Goal: Task Accomplishment & Management: Complete application form

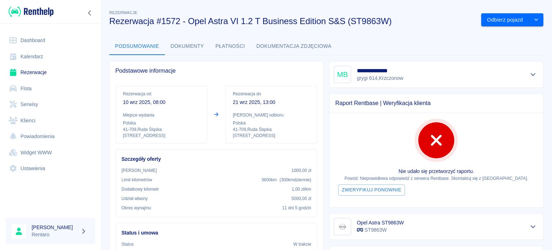
drag, startPoint x: 37, startPoint y: 66, endPoint x: 34, endPoint y: 71, distance: 6.3
click at [37, 67] on link "Rezerwacje" at bounding box center [50, 72] width 89 height 16
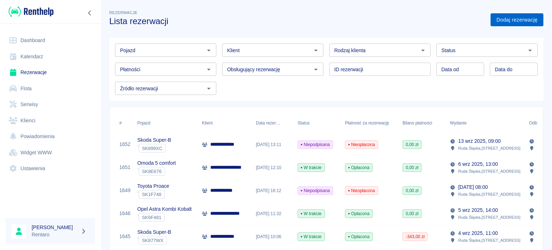
click at [491, 22] on link "Dodaj rezerwację" at bounding box center [516, 19] width 53 height 13
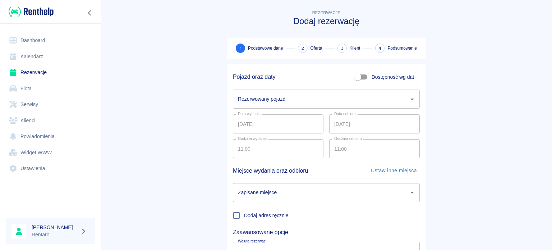
click at [255, 99] on input "Rezerwowany pojazd" at bounding box center [321, 99] width 170 height 13
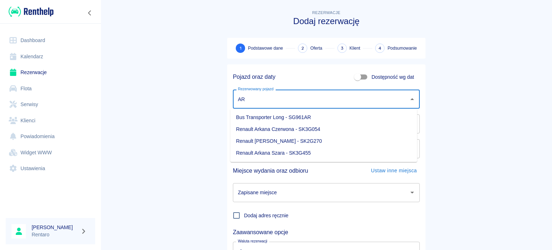
type input "ARK"
click at [361, 77] on input "Dostępność wg dat" at bounding box center [357, 77] width 41 height 14
checkbox input "true"
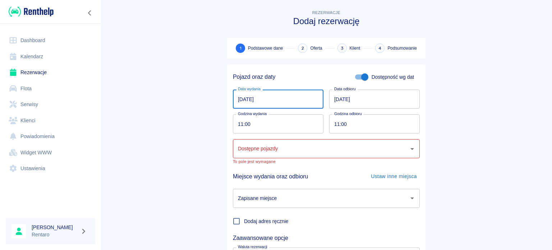
click at [239, 99] on input "[DATE]" at bounding box center [278, 98] width 91 height 19
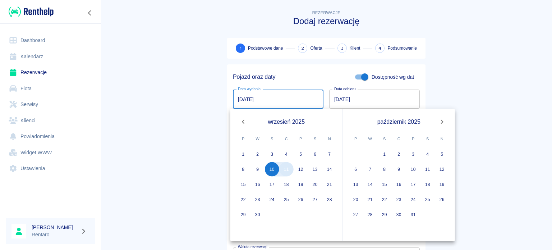
click at [284, 169] on button "11" at bounding box center [286, 169] width 14 height 14
type input "[DATE]"
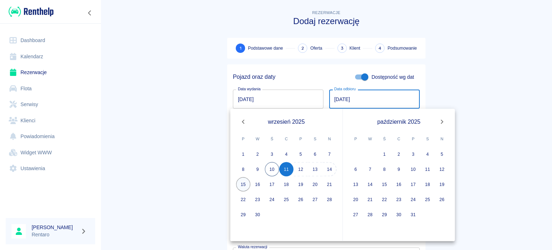
click at [243, 181] on button "15" at bounding box center [243, 184] width 14 height 14
type input "[DATE]"
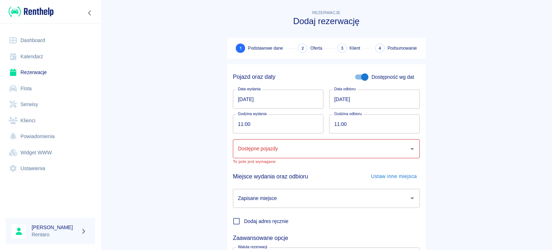
click at [274, 126] on input "11:00" at bounding box center [276, 123] width 86 height 19
type input "10:00"
click at [336, 121] on input "11:00" at bounding box center [372, 123] width 86 height 19
type input "18:00"
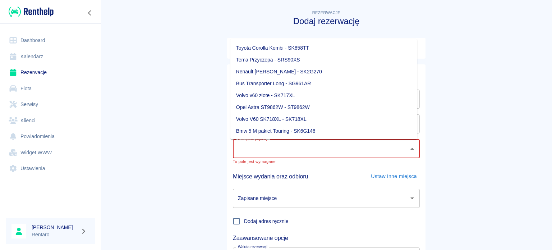
click at [314, 154] on input "Dostępne pojazdy" at bounding box center [321, 148] width 170 height 13
click at [304, 72] on li "Renault [PERSON_NAME] - SK2G270" at bounding box center [323, 72] width 187 height 12
type input "Renault [PERSON_NAME] - SK2G270"
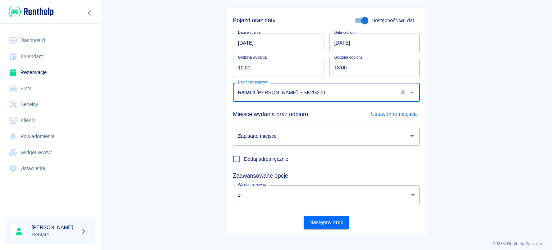
scroll to position [62, 0]
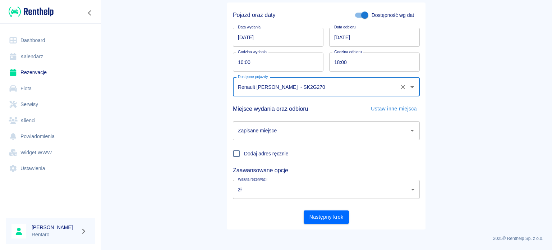
click at [329, 125] on input "Zapisane miejsce" at bounding box center [321, 130] width 170 height 13
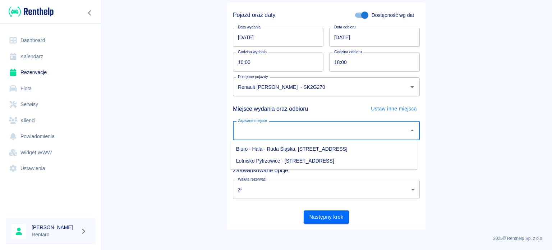
click at [296, 149] on li "Biuro - Hala - Ruda Śląska, [STREET_ADDRESS]" at bounding box center [323, 149] width 187 height 12
type input "Biuro - Hala - Ruda Śląska, [STREET_ADDRESS]"
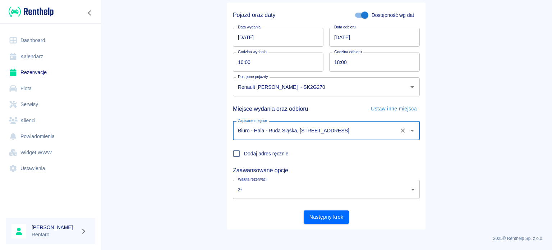
click at [272, 190] on body "Używamy plików Cookies, by zapewnić Ci najlepsze możliwe doświadczenie. Aby dow…" at bounding box center [276, 125] width 552 height 250
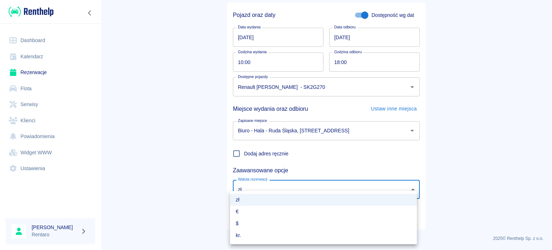
click at [302, 167] on div at bounding box center [276, 125] width 552 height 250
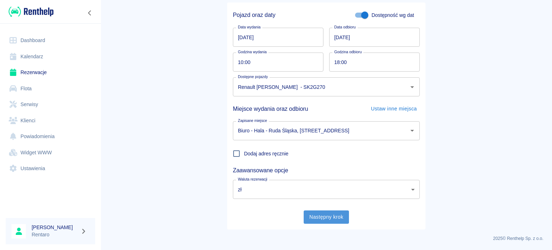
click at [324, 219] on button "Następny krok" at bounding box center [327, 216] width 46 height 13
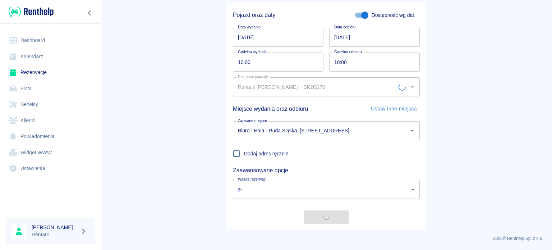
scroll to position [0, 0]
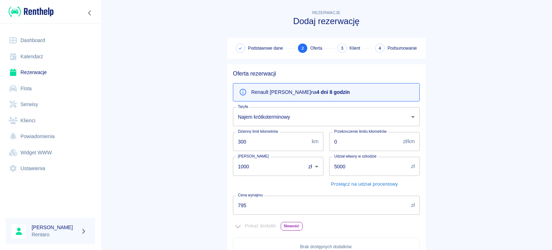
click at [286, 141] on input "300" at bounding box center [271, 141] width 76 height 19
click at [433, 150] on main "Rezerwacje Dodaj rezerwację Podstawowe dane 2 Oferta 3 Klient 4 Podsumowanie Of…" at bounding box center [326, 201] width 451 height 385
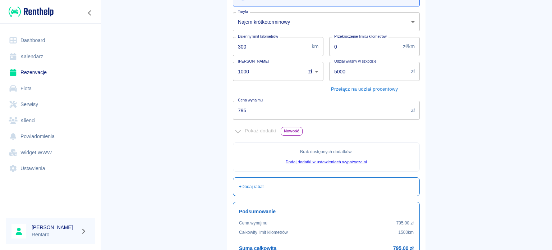
scroll to position [93, 0]
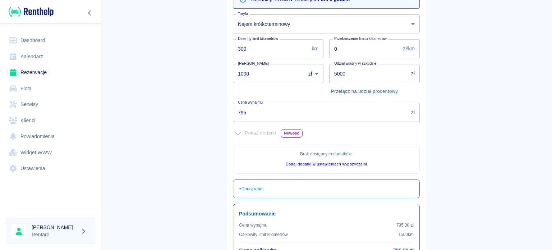
click at [387, 107] on input "795" at bounding box center [320, 112] width 175 height 19
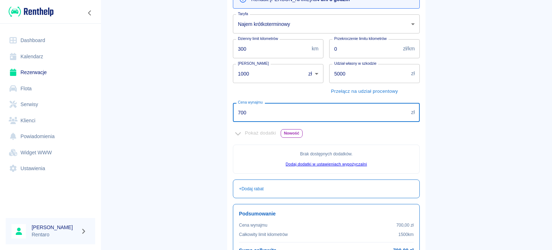
type input "700"
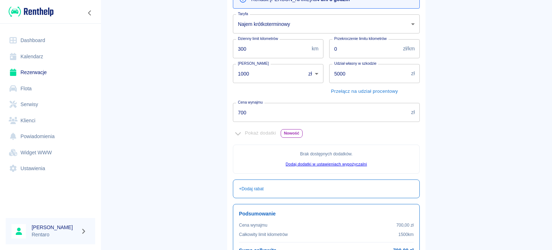
click at [433, 112] on main "Rezerwacje Dodaj rezerwację Podstawowe dane 2 Oferta 3 Klient 4 Podsumowanie Of…" at bounding box center [326, 108] width 451 height 385
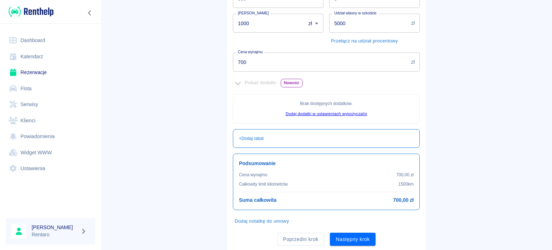
scroll to position [165, 0]
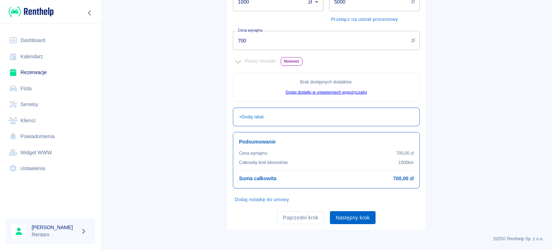
click at [361, 219] on button "Następny krok" at bounding box center [353, 217] width 46 height 13
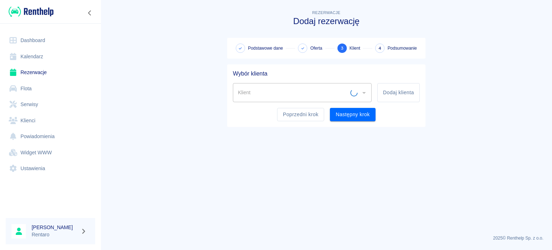
scroll to position [0, 0]
click at [303, 91] on input "Klient" at bounding box center [296, 92] width 121 height 13
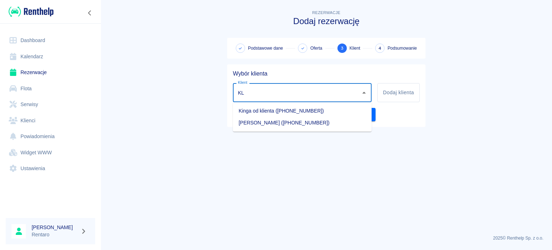
type input "K"
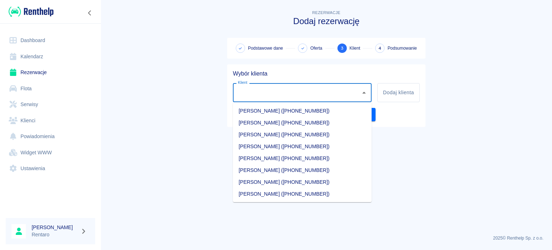
click at [446, 152] on main "Rezerwacje Dodaj rezerwację Podstawowe dane Oferta 3 Klient 4 Podsumowanie Wybó…" at bounding box center [326, 119] width 451 height 220
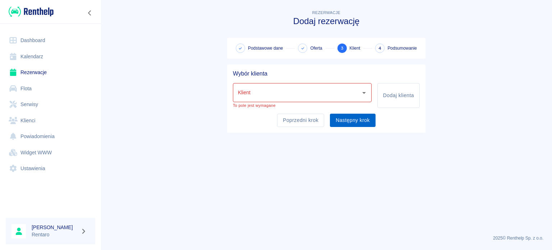
click at [369, 120] on button "Następny krok" at bounding box center [353, 120] width 46 height 13
click at [368, 121] on button "Następny krok" at bounding box center [353, 120] width 46 height 13
click at [368, 120] on button "Następny krok" at bounding box center [353, 120] width 46 height 13
click at [368, 96] on div "Klient" at bounding box center [302, 92] width 139 height 19
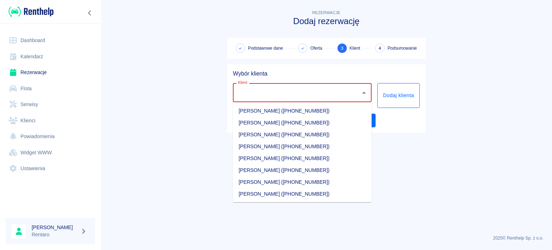
click at [395, 93] on button "Dodaj klienta" at bounding box center [398, 95] width 42 height 25
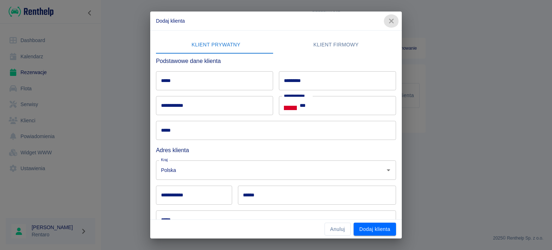
click at [387, 23] on icon "button" at bounding box center [391, 21] width 9 height 8
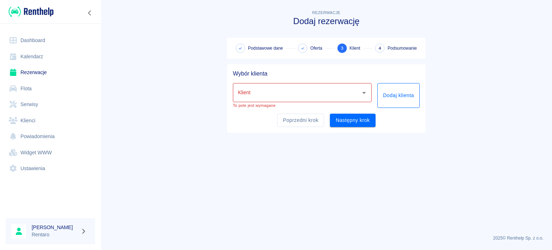
click at [383, 92] on button "Dodaj klienta" at bounding box center [398, 95] width 42 height 25
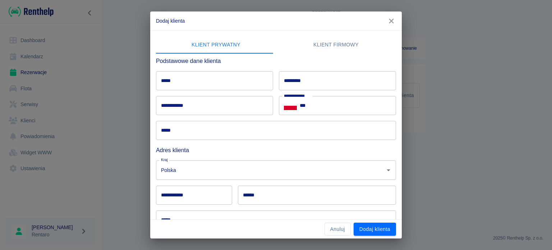
click at [244, 86] on input "*****" at bounding box center [214, 80] width 117 height 19
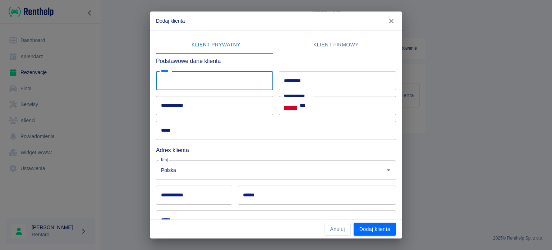
click at [223, 65] on div "***** *****" at bounding box center [211, 77] width 123 height 25
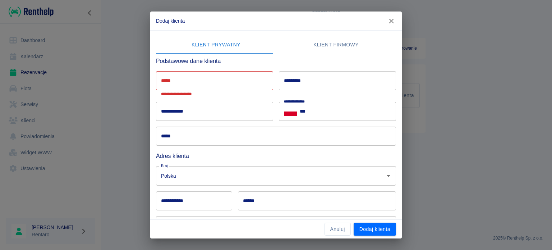
click at [300, 82] on input "*********" at bounding box center [337, 80] width 117 height 19
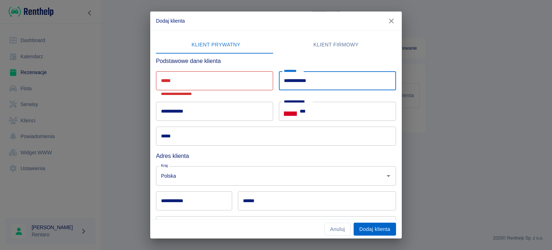
type input "**********"
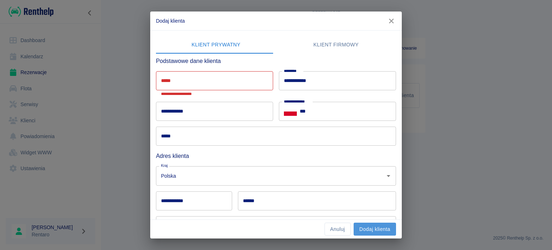
click at [368, 230] on button "Dodaj klienta" at bounding box center [375, 228] width 42 height 13
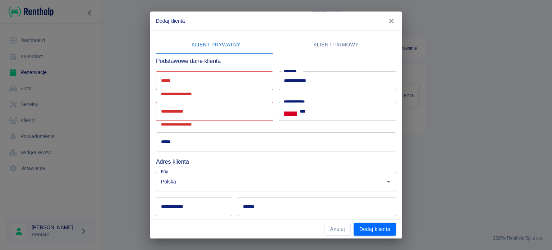
click at [368, 231] on button "Dodaj klienta" at bounding box center [375, 228] width 42 height 13
click at [368, 230] on button "Dodaj klienta" at bounding box center [375, 228] width 42 height 13
click at [388, 19] on icon "button" at bounding box center [391, 21] width 9 height 8
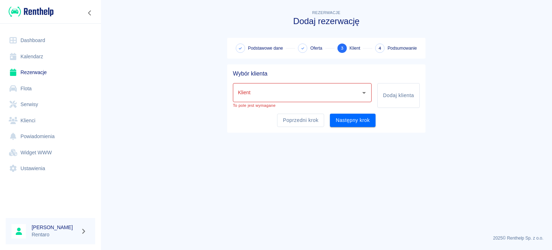
click at [330, 93] on input "Klient" at bounding box center [296, 92] width 121 height 13
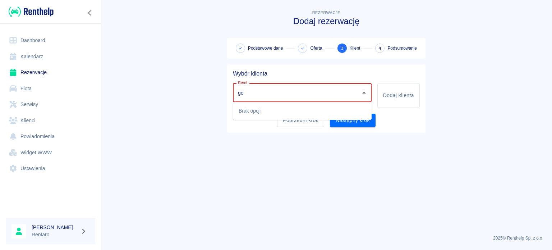
type input "g"
type input "[PERSON_NAME]"
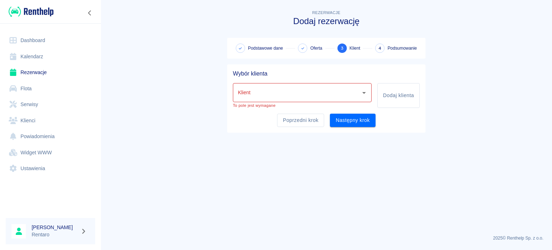
click at [459, 159] on main "Rezerwacje Dodaj rezerwację Podstawowe dane Oferta 3 Klient 4 Podsumowanie Wybó…" at bounding box center [326, 119] width 451 height 220
click at [295, 102] on div "Klient Klient To pole jest wymagane" at bounding box center [302, 95] width 139 height 25
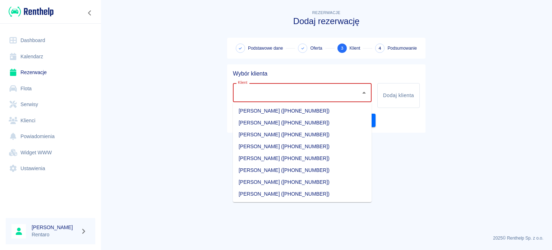
click at [297, 99] on input "Klient" at bounding box center [296, 92] width 121 height 13
click at [332, 84] on div "Klient" at bounding box center [302, 92] width 139 height 19
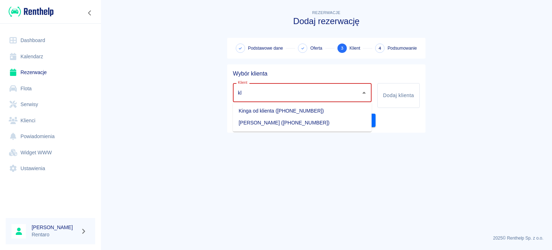
type input "k"
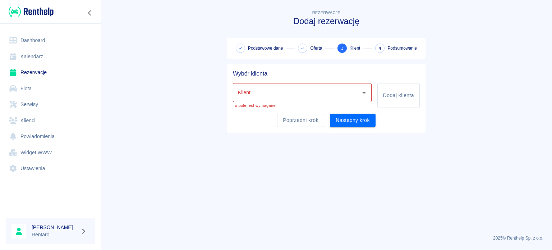
click at [438, 181] on main "Rezerwacje Dodaj rezerwację Podstawowe dane Oferta 3 Klient 4 Podsumowanie Wybó…" at bounding box center [326, 119] width 451 height 220
click at [285, 125] on button "Poprzedni krok" at bounding box center [300, 120] width 47 height 13
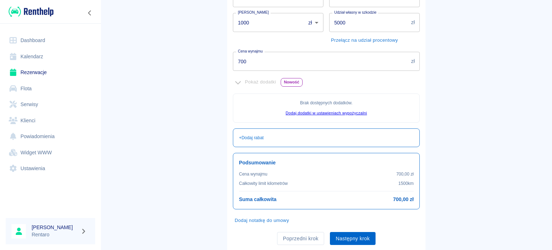
scroll to position [165, 0]
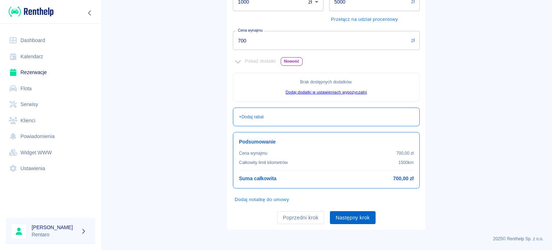
click at [352, 235] on p "2025 © Renthelp Sp. z o.o." at bounding box center [326, 238] width 434 height 6
click at [358, 218] on button "Następny krok" at bounding box center [353, 217] width 46 height 13
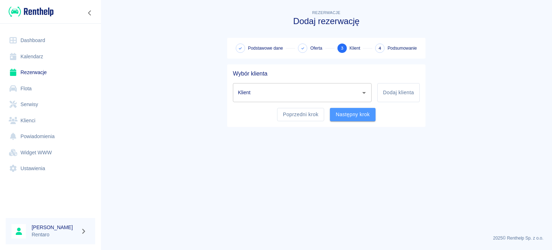
click at [348, 108] on button "Następny krok" at bounding box center [353, 114] width 46 height 13
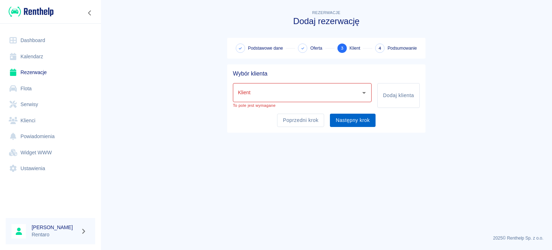
click at [347, 117] on button "Następny krok" at bounding box center [353, 120] width 46 height 13
click at [347, 118] on button "Następny krok" at bounding box center [353, 120] width 46 height 13
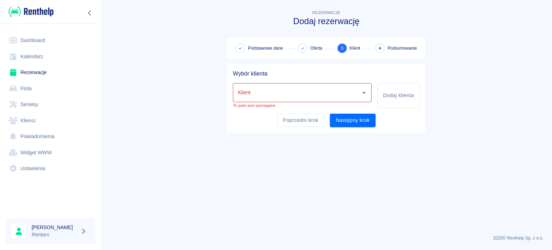
click at [347, 118] on button "Następny krok" at bounding box center [353, 120] width 46 height 13
click at [354, 94] on input "Klient" at bounding box center [296, 92] width 121 height 13
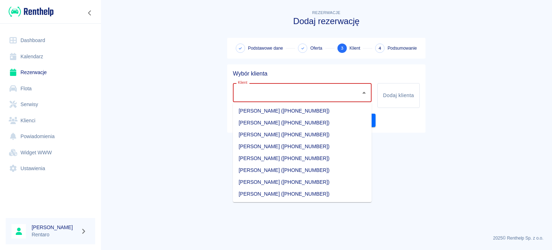
click at [352, 96] on input "Klient" at bounding box center [296, 92] width 121 height 13
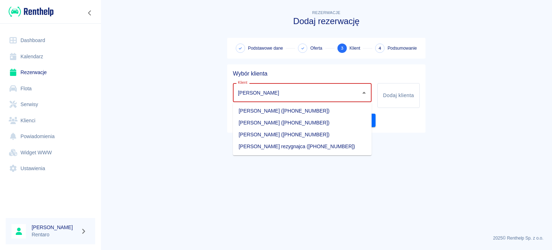
click at [336, 109] on li "[PERSON_NAME] ([PHONE_NUMBER])" at bounding box center [302, 111] width 139 height 12
type input "[PERSON_NAME] ([PHONE_NUMBER])"
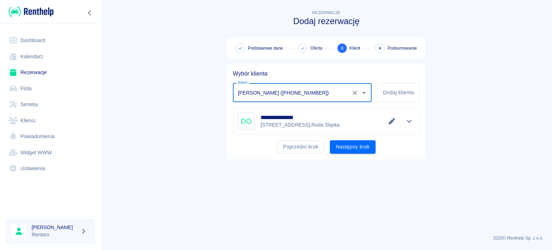
drag, startPoint x: 356, startPoint y: 91, endPoint x: 348, endPoint y: 93, distance: 8.8
click at [356, 92] on icon "Wyczyść" at bounding box center [354, 92] width 7 height 7
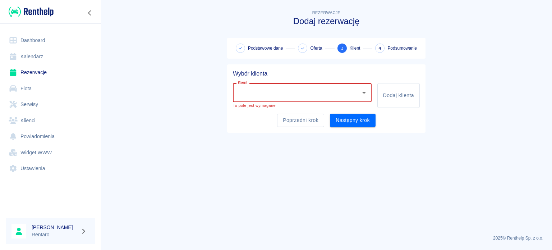
click at [322, 94] on input "Klient" at bounding box center [296, 92] width 121 height 13
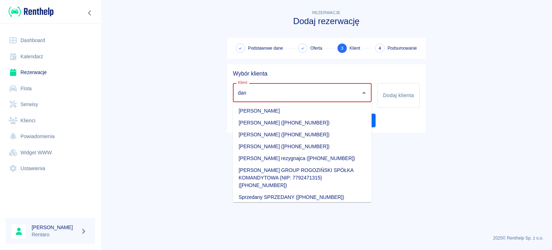
click at [294, 148] on li "[PERSON_NAME] ([PHONE_NUMBER])" at bounding box center [302, 146] width 139 height 12
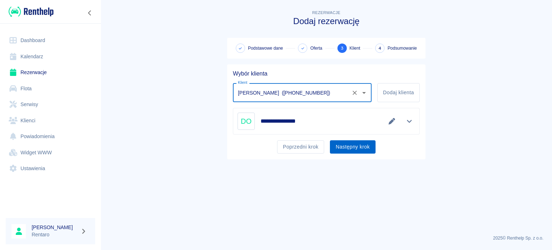
type input "[PERSON_NAME] ([PHONE_NUMBER])"
click at [353, 142] on button "Następny krok" at bounding box center [353, 146] width 46 height 13
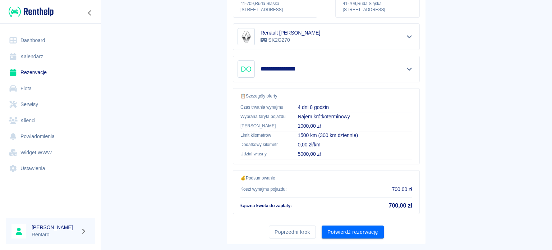
scroll to position [137, 0]
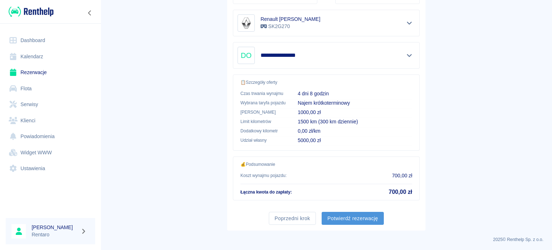
click at [343, 220] on button "Potwierdź rezerwację" at bounding box center [353, 218] width 62 height 13
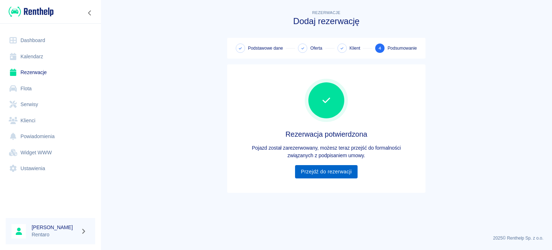
click at [333, 166] on link "Przejdź do rezerwacji" at bounding box center [326, 171] width 62 height 13
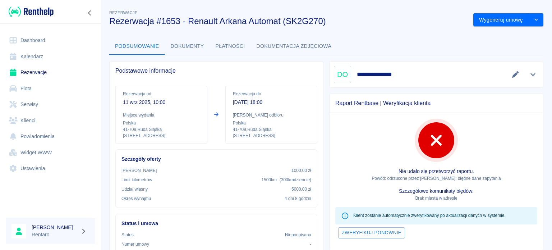
click at [511, 73] on icon "Edytuj dane" at bounding box center [515, 74] width 8 height 6
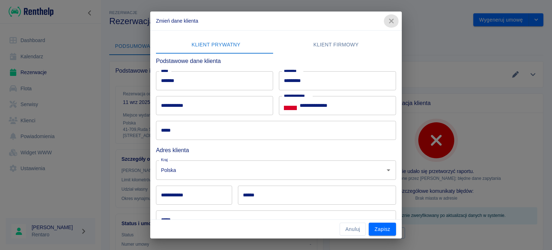
drag, startPoint x: 388, startPoint y: 23, endPoint x: 359, endPoint y: 24, distance: 29.1
click at [388, 23] on icon "button" at bounding box center [391, 21] width 9 height 8
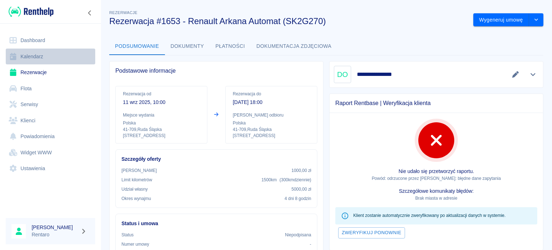
click at [36, 58] on link "Kalendarz" at bounding box center [50, 56] width 89 height 16
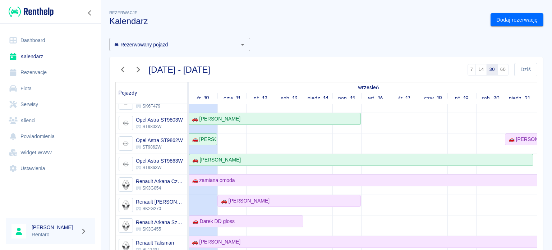
scroll to position [251, 0]
